Goal: Check status: Check status

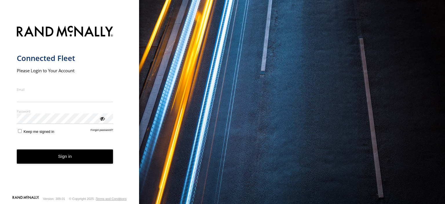
type input "**********"
click at [68, 159] on button "Sign in" at bounding box center [65, 156] width 97 height 14
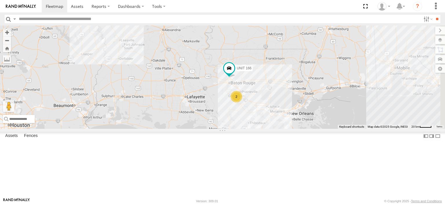
drag, startPoint x: 374, startPoint y: 163, endPoint x: 361, endPoint y: 110, distance: 54.9
click at [361, 110] on div "UNIT 166 2 2" at bounding box center [222, 77] width 445 height 103
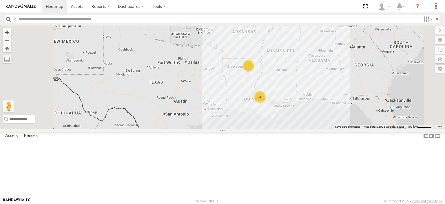
click at [11, 32] on button "Zoom in" at bounding box center [7, 32] width 8 height 8
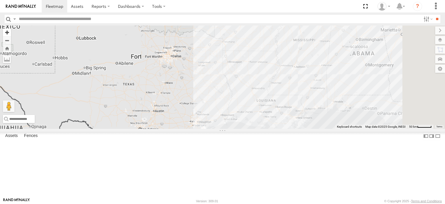
click at [11, 32] on button "Zoom in" at bounding box center [7, 32] width 8 height 8
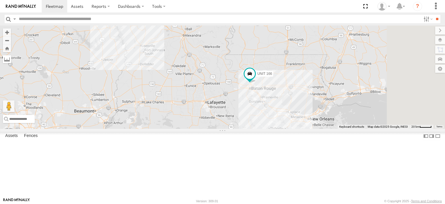
drag, startPoint x: 274, startPoint y: 135, endPoint x: 150, endPoint y: 62, distance: 144.7
click at [150, 62] on div "UNIT 166 2 Keyboard shortcuts Map Data Map data ©2025 Google, INEGI Map data ©2…" at bounding box center [222, 77] width 445 height 103
click at [11, 33] on button "Zoom in" at bounding box center [7, 32] width 8 height 8
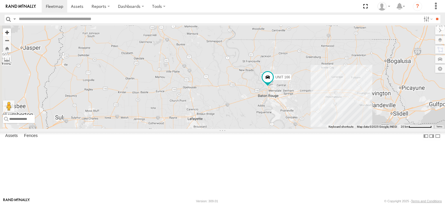
click at [11, 33] on button "Zoom in" at bounding box center [7, 32] width 8 height 8
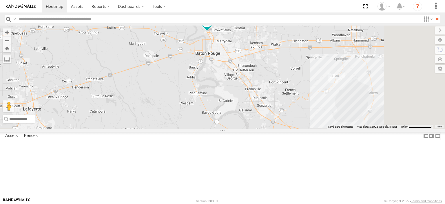
drag, startPoint x: 330, startPoint y: 145, endPoint x: 182, endPoint y: 69, distance: 166.6
click at [182, 69] on div "UNIT 166" at bounding box center [222, 77] width 445 height 103
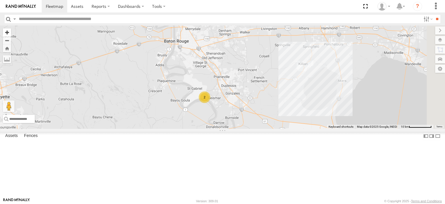
click at [11, 31] on button "Zoom in" at bounding box center [7, 32] width 8 height 8
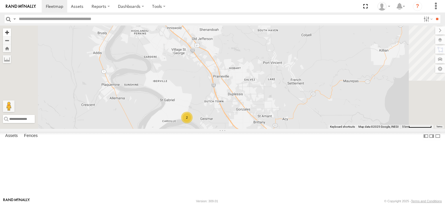
click at [11, 31] on button "Zoom in" at bounding box center [7, 32] width 8 height 8
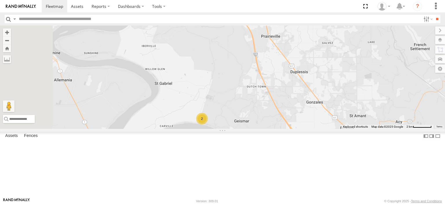
drag, startPoint x: 310, startPoint y: 131, endPoint x: 343, endPoint y: 99, distance: 45.1
click at [334, 109] on div "UNIT 166 2" at bounding box center [222, 77] width 445 height 103
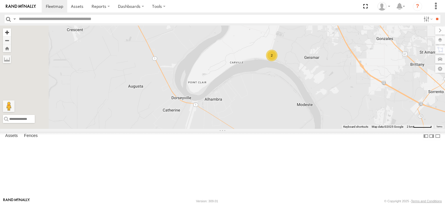
click at [11, 31] on button "Zoom in" at bounding box center [7, 32] width 8 height 8
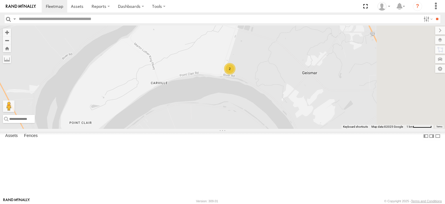
drag, startPoint x: 335, startPoint y: 88, endPoint x: 241, endPoint y: 125, distance: 101.1
click at [241, 125] on div "UNIT 166 2" at bounding box center [222, 77] width 445 height 103
click at [11, 33] on button "Zoom in" at bounding box center [7, 32] width 8 height 8
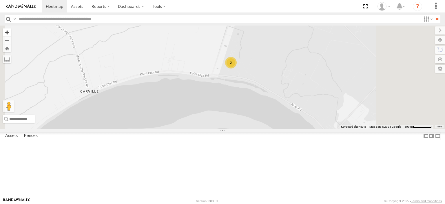
click at [11, 33] on button "Zoom in" at bounding box center [7, 32] width 8 height 8
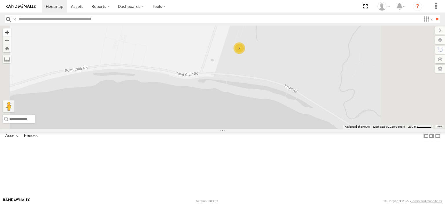
click at [11, 33] on button "Zoom in" at bounding box center [7, 32] width 8 height 8
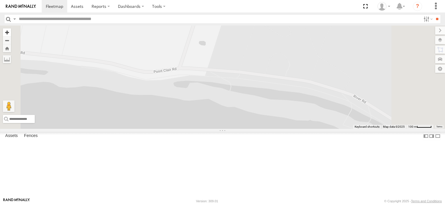
click at [11, 33] on button "Zoom in" at bounding box center [7, 32] width 8 height 8
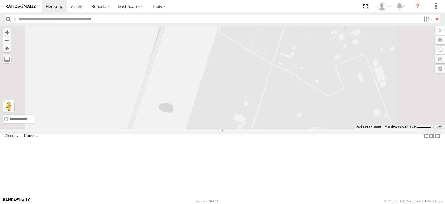
drag, startPoint x: 335, startPoint y: 104, endPoint x: 314, endPoint y: 215, distance: 112.7
click at [314, 203] on html at bounding box center [222, 102] width 445 height 204
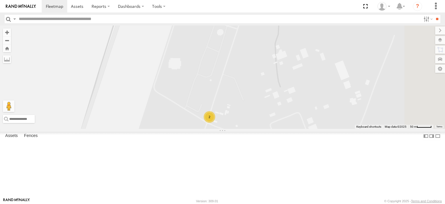
drag, startPoint x: 376, startPoint y: 119, endPoint x: 321, endPoint y: 126, distance: 54.7
click at [321, 126] on div "UNIT 166 2" at bounding box center [222, 77] width 445 height 103
click at [11, 32] on button "Zoom in" at bounding box center [7, 32] width 8 height 8
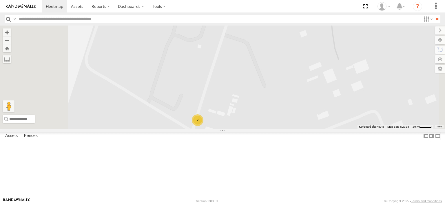
drag, startPoint x: 315, startPoint y: 155, endPoint x: 312, endPoint y: 105, distance: 49.9
click at [313, 108] on div "UNIT 166 2" at bounding box center [222, 77] width 445 height 103
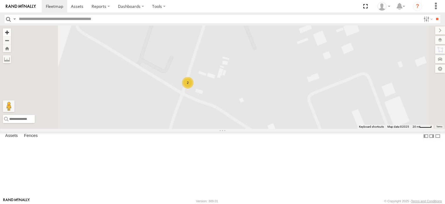
click at [11, 32] on button "Zoom in" at bounding box center [7, 32] width 8 height 8
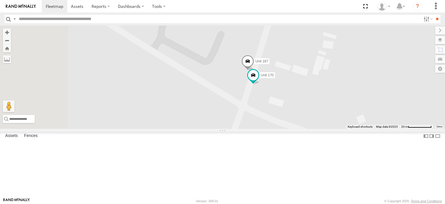
drag, startPoint x: 352, startPoint y: 138, endPoint x: 372, endPoint y: 137, distance: 20.6
click at [372, 129] on div "UNIT 166 Unit 170 Unit 167" at bounding box center [222, 77] width 445 height 103
